Goal: Task Accomplishment & Management: Complete application form

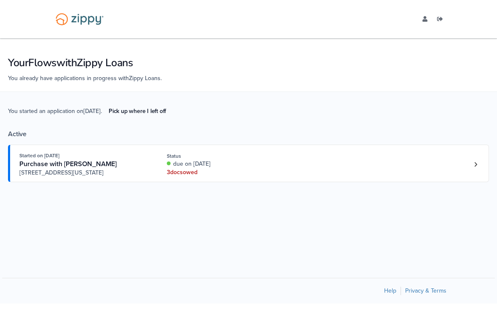
click at [193, 176] on div "3 doc s owed" at bounding box center [223, 172] width 112 height 8
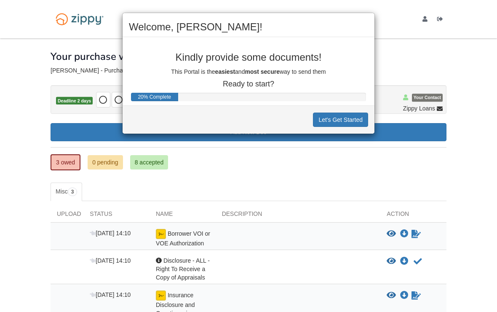
click at [339, 125] on button "Let's Get Started" at bounding box center [340, 119] width 55 height 14
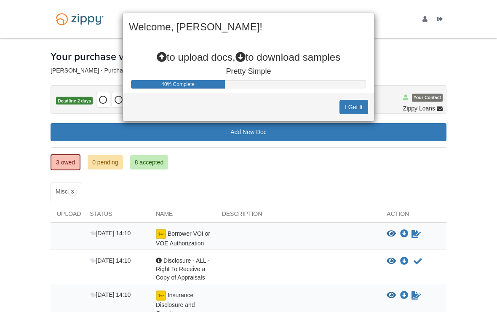
click at [355, 110] on button "I Get It" at bounding box center [353, 107] width 29 height 14
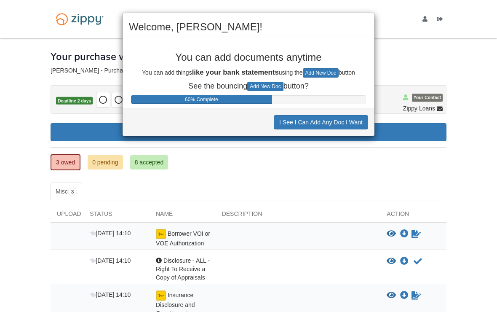
click at [350, 124] on button "I See I Can Add Any Doc I Want" at bounding box center [321, 122] width 94 height 14
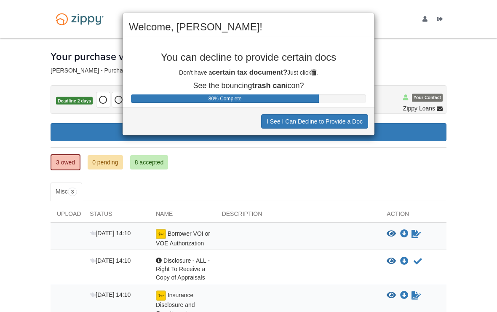
click at [343, 126] on button "I See I Can Decline to Provide a Doc" at bounding box center [314, 121] width 107 height 14
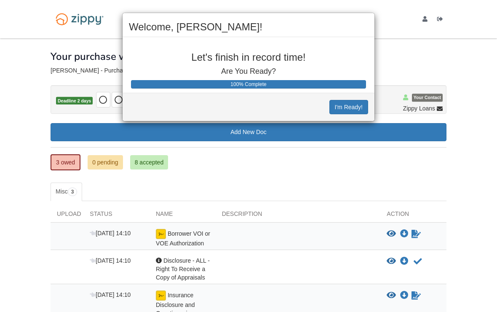
click at [352, 110] on button "I'm Ready!" at bounding box center [348, 107] width 39 height 14
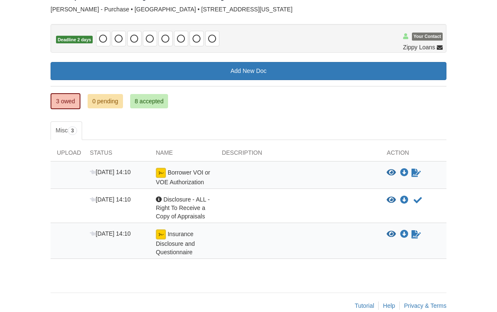
scroll to position [61, 0]
click at [396, 174] on icon "View Borrower VOI or VOE Authorization" at bounding box center [391, 173] width 9 height 8
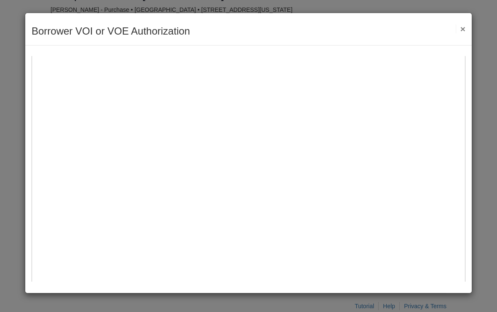
scroll to position [191, 0]
click at [279, 231] on img at bounding box center [249, 82] width 434 height 434
click at [278, 171] on img at bounding box center [249, 64] width 434 height 434
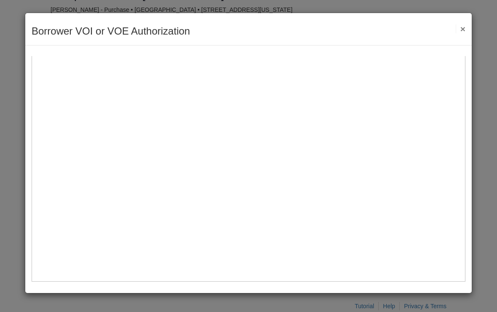
click at [273, 109] on img at bounding box center [249, 64] width 434 height 434
click at [279, 114] on img at bounding box center [249, 64] width 434 height 434
click at [281, 115] on img at bounding box center [249, 64] width 434 height 434
click at [328, 116] on img at bounding box center [249, 64] width 434 height 434
click at [276, 122] on img at bounding box center [249, 64] width 434 height 434
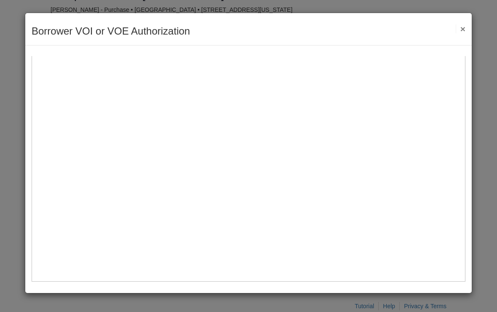
scroll to position [347, 0]
click at [280, 102] on img at bounding box center [249, 64] width 434 height 434
click at [288, 125] on img at bounding box center [249, 64] width 434 height 434
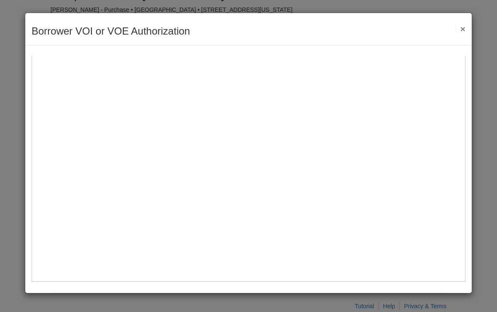
click at [267, 176] on img at bounding box center [249, 64] width 434 height 434
click at [290, 210] on img at bounding box center [249, 64] width 434 height 434
click at [289, 210] on img at bounding box center [249, 64] width 434 height 434
click at [464, 33] on button "×" at bounding box center [461, 28] width 10 height 9
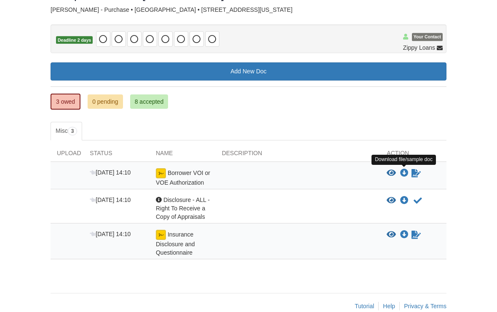
click at [403, 175] on icon "Download Borrower VOI or VOE Authorization" at bounding box center [404, 173] width 8 height 8
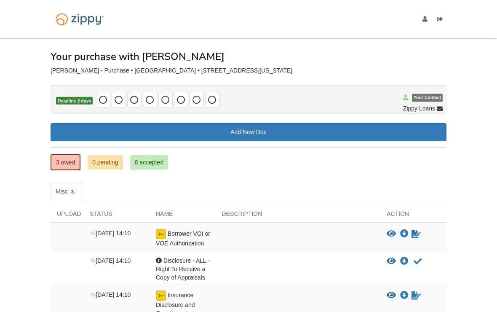
scroll to position [41, 0]
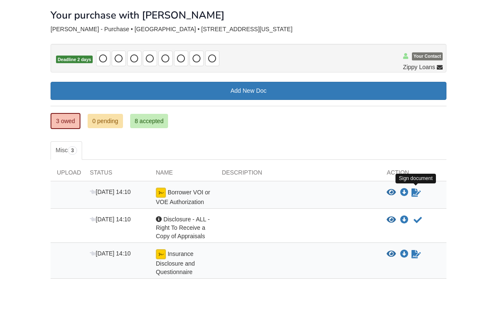
click at [420, 195] on icon "Sign Form" at bounding box center [415, 192] width 9 height 8
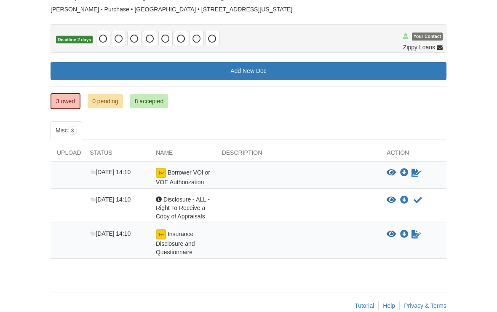
scroll to position [61, 0]
click at [418, 175] on icon "Waiting for your co-borrower to e-sign" at bounding box center [415, 173] width 9 height 8
click at [415, 175] on icon "Waiting for your co-borrower to e-sign" at bounding box center [415, 173] width 9 height 8
click at [415, 173] on icon "Waiting for your co-borrower to e-sign" at bounding box center [415, 173] width 9 height 8
click at [421, 237] on link "Sign document" at bounding box center [416, 234] width 11 height 10
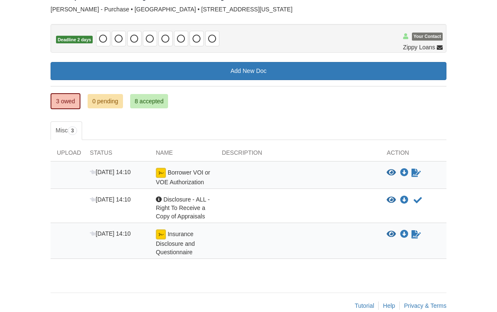
click at [417, 237] on icon "Waiting for your co-borrower to e-sign" at bounding box center [415, 234] width 9 height 8
click at [393, 236] on icon "View Insurance Disclosure and Questionnaire" at bounding box center [391, 234] width 9 height 8
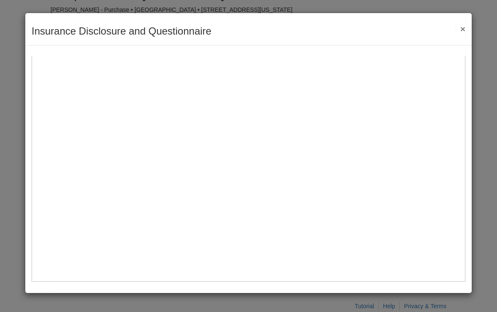
scroll to position [284, 0]
click at [464, 25] on button "×" at bounding box center [461, 28] width 10 height 9
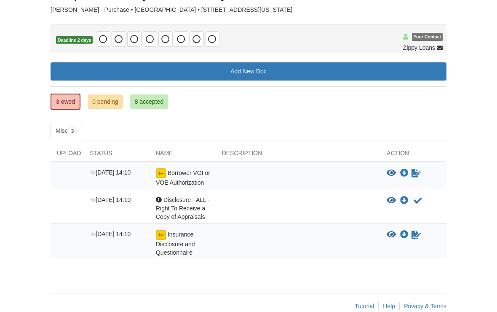
click at [422, 243] on div "View blank/sample document View blank/sample document Download file/sample doc …" at bounding box center [413, 242] width 66 height 27
click at [403, 175] on icon "Download Borrower VOI or VOE Authorization" at bounding box center [404, 173] width 8 height 8
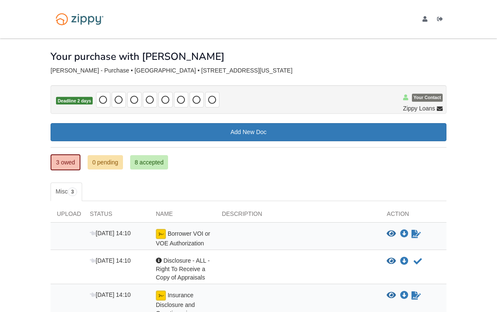
scroll to position [41, 0]
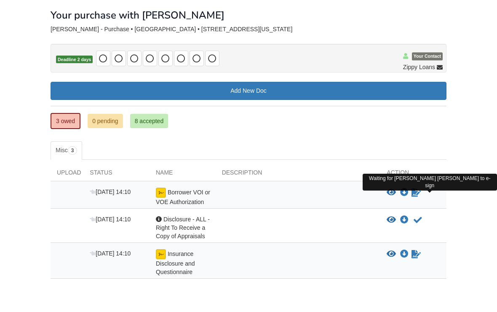
click at [419, 195] on icon "Waiting for your co-borrower to e-sign" at bounding box center [415, 192] width 9 height 8
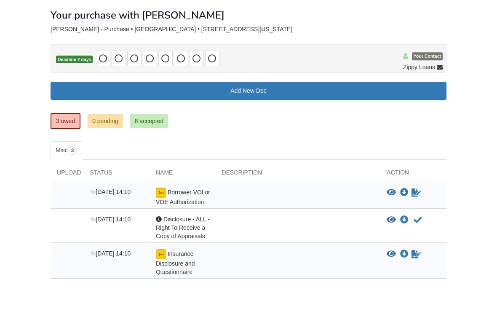
click at [420, 195] on icon "Waiting for your co-borrower to e-sign" at bounding box center [415, 192] width 9 height 8
click at [419, 194] on icon "Waiting for your co-borrower to e-sign" at bounding box center [415, 192] width 9 height 8
click at [419, 196] on link "Sign document" at bounding box center [416, 192] width 11 height 10
click at [30, 304] on body "mrs.djstephens4@yahoo.com Logout" at bounding box center [248, 152] width 497 height 387
click at [395, 194] on icon "View Borrower VOI or VOE Authorization" at bounding box center [391, 192] width 9 height 8
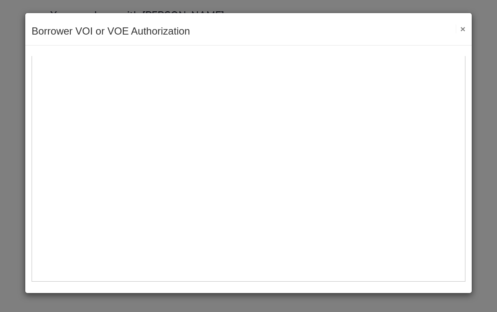
scroll to position [298, 0]
click at [69, 149] on img at bounding box center [249, 64] width 434 height 434
click at [67, 149] on img at bounding box center [249, 64] width 434 height 434
click at [464, 32] on button "×" at bounding box center [461, 28] width 10 height 9
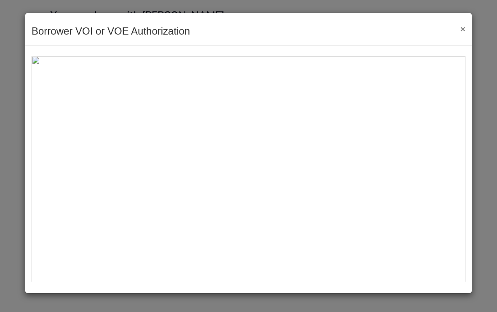
scroll to position [0, 0]
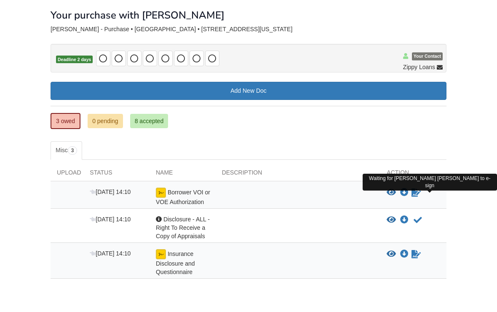
click at [421, 196] on link "Sign document" at bounding box center [416, 192] width 11 height 10
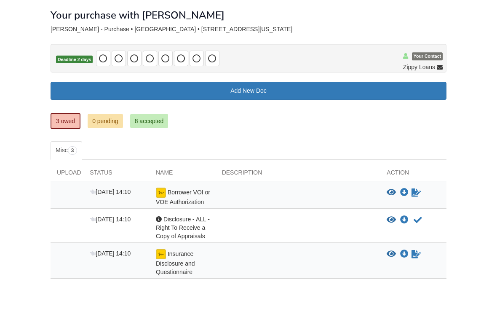
click at [452, 213] on div "× × × Pending Add Document Notice document will be included in the email sent t…" at bounding box center [248, 167] width 408 height 341
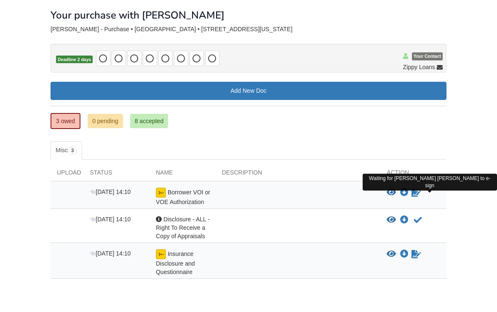
click at [417, 195] on icon "Waiting for your co-borrower to e-sign" at bounding box center [415, 192] width 9 height 8
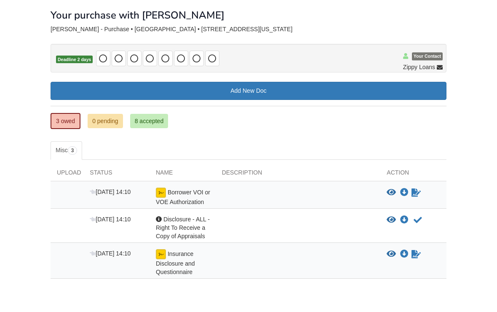
click at [416, 195] on icon "Waiting for your co-borrower to e-sign" at bounding box center [415, 192] width 9 height 8
click at [414, 195] on icon "Waiting for your co-borrower to e-sign" at bounding box center [415, 192] width 9 height 8
click at [401, 257] on div "View blank/sample document View blank/sample document Download file/sample doc …" at bounding box center [417, 254] width 60 height 10
click at [395, 254] on icon "View Insurance Disclosure and Questionnaire" at bounding box center [391, 254] width 9 height 8
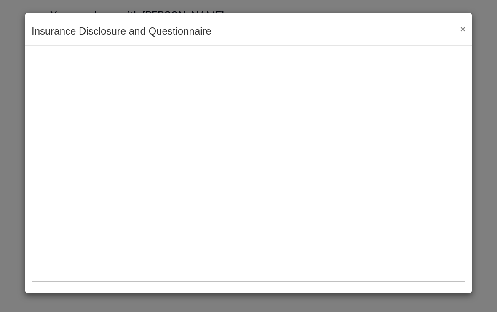
scroll to position [347, 0]
click at [464, 33] on button "×" at bounding box center [461, 28] width 10 height 9
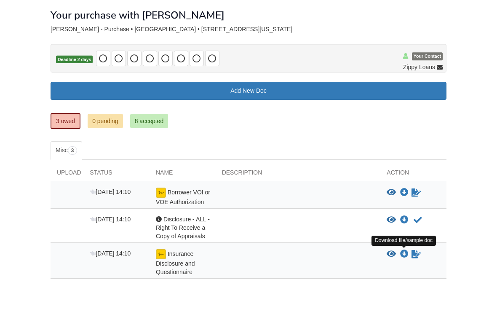
click at [405, 257] on icon "Download Insurance Disclosure and Questionnaire" at bounding box center [404, 254] width 8 height 8
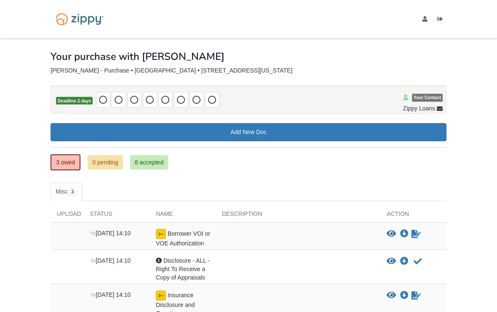
scroll to position [41, 0]
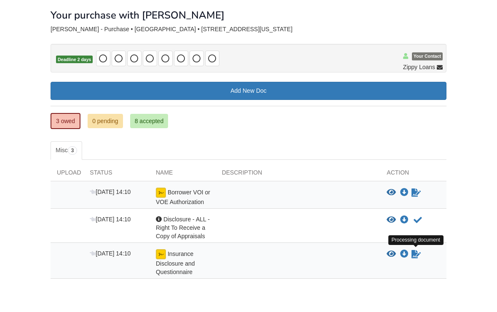
click at [420, 254] on icon "Waiting for your co-borrower to e-sign" at bounding box center [415, 254] width 9 height 8
click at [417, 257] on icon "Waiting for your co-borrower to e-sign" at bounding box center [415, 254] width 9 height 8
click at [418, 256] on icon "Waiting for your co-borrower to e-sign" at bounding box center [415, 254] width 9 height 8
click at [419, 257] on link "Sign document" at bounding box center [416, 254] width 11 height 10
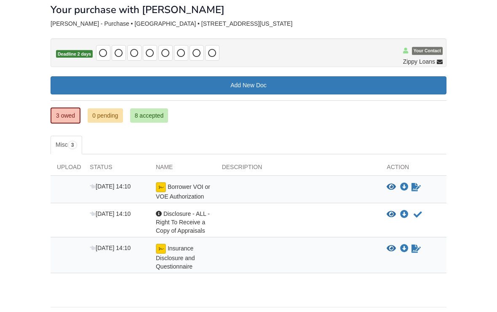
scroll to position [61, 0]
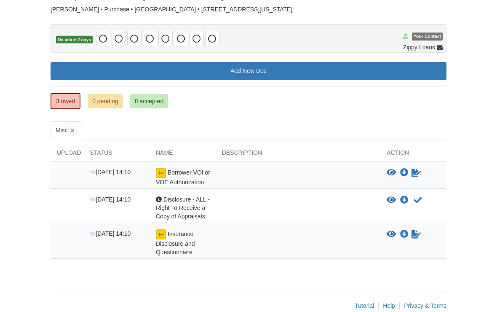
click at [446, 257] on div "× × × Pending Add Document Notice document will be included in the email sent t…" at bounding box center [248, 148] width 408 height 341
click at [419, 237] on link "Sign document" at bounding box center [416, 234] width 11 height 10
click at [161, 237] on img at bounding box center [161, 234] width 10 height 10
click at [421, 235] on icon "Waiting for your co-borrower to e-sign" at bounding box center [415, 234] width 9 height 8
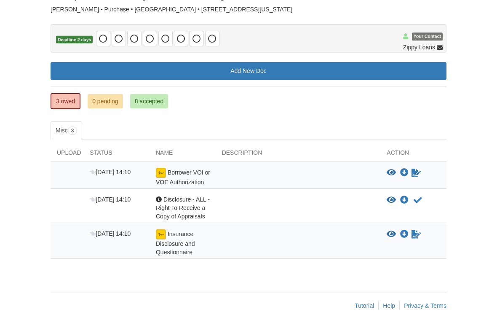
click at [417, 235] on icon "Waiting for your co-borrower to e-sign" at bounding box center [415, 234] width 9 height 8
click at [420, 236] on icon "Waiting for your co-borrower to e-sign" at bounding box center [415, 234] width 9 height 8
click at [416, 237] on icon "Waiting for your co-borrower to e-sign" at bounding box center [415, 234] width 9 height 8
click at [417, 237] on icon "Waiting for your co-borrower to e-sign" at bounding box center [415, 234] width 9 height 8
copy div "doc Download file/sample doc"
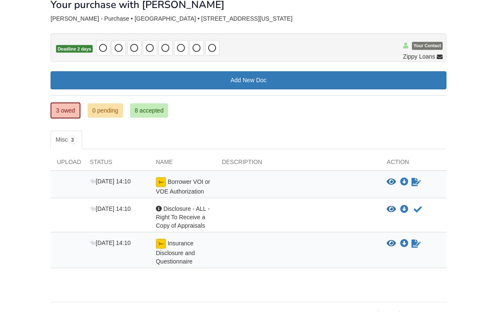
scroll to position [52, 0]
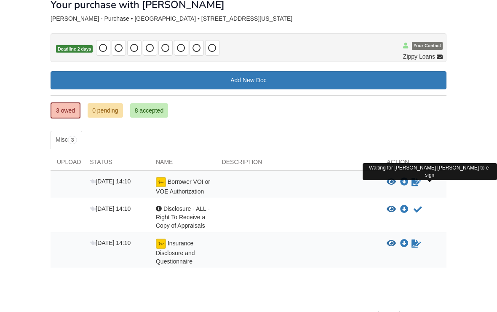
click at [476, 227] on body "mrs.djstephens4@yahoo.com Logout" at bounding box center [248, 141] width 497 height 387
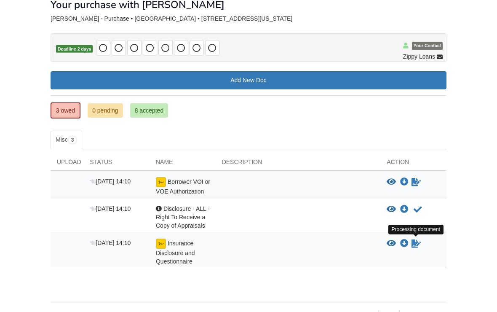
click at [421, 246] on icon "Waiting for your co-borrower to e-sign" at bounding box center [415, 243] width 9 height 8
click at [476, 171] on body "mrs.djstephens4@yahoo.com Logout" at bounding box center [248, 141] width 497 height 387
click at [416, 244] on icon "Waiting for your co-borrower to e-sign" at bounding box center [415, 243] width 9 height 8
click at [421, 245] on link "Sign document" at bounding box center [416, 243] width 11 height 10
click at [417, 241] on icon "Waiting for your co-borrower to e-sign" at bounding box center [415, 243] width 9 height 8
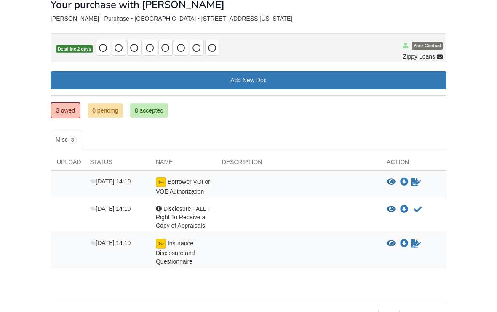
click at [457, 160] on body "mrs.djstephens4@yahoo.com Logout" at bounding box center [248, 141] width 497 height 387
click at [475, 184] on body "mrs.djstephens4@yahoo.com Logout" at bounding box center [248, 141] width 497 height 387
click at [394, 245] on icon "View Insurance Disclosure and Questionnaire" at bounding box center [391, 243] width 9 height 8
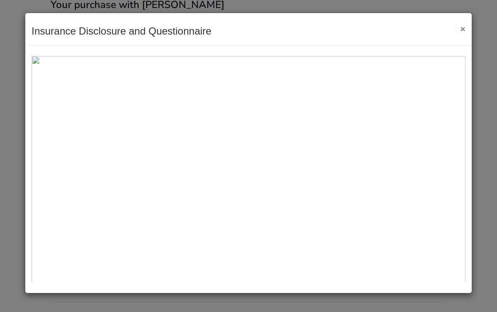
scroll to position [0, 0]
click at [470, 27] on div "Insurance Disclosure and Questionnaire Save Cancel Previous Document Next Docum…" at bounding box center [248, 29] width 446 height 32
click at [463, 33] on button "×" at bounding box center [461, 28] width 10 height 9
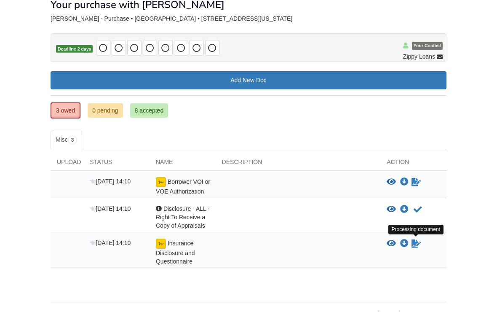
click at [481, 136] on body "mrs.djstephens4@yahoo.com Logout" at bounding box center [248, 141] width 497 height 387
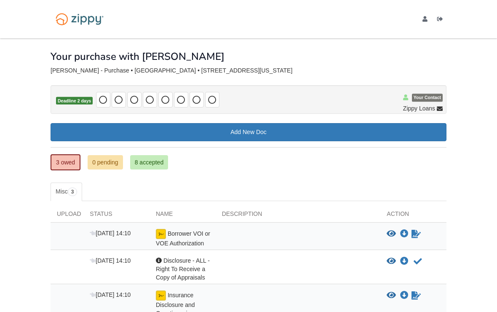
scroll to position [344, 0]
click at [149, 165] on link "8 accepted" at bounding box center [149, 162] width 38 height 14
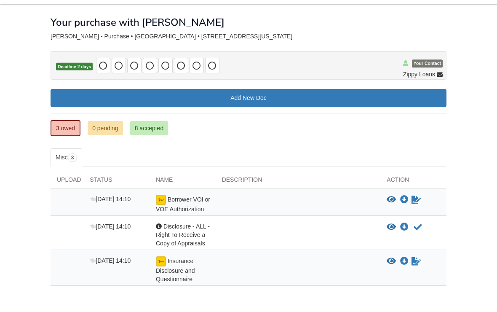
scroll to position [34, 0]
